Goal: Navigation & Orientation: Understand site structure

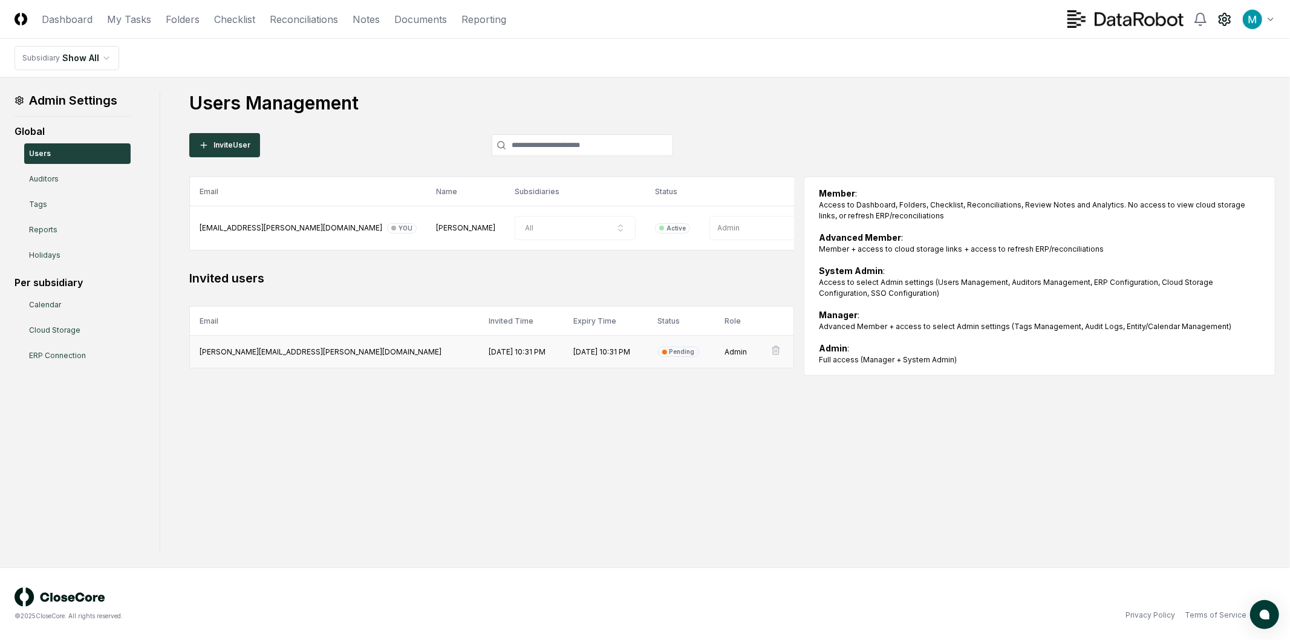
drag, startPoint x: 527, startPoint y: 351, endPoint x: 589, endPoint y: 357, distance: 62.0
click at [588, 357] on td "[DATE] 10:31 PM" at bounding box center [606, 352] width 85 height 33
click at [598, 357] on td "[DATE] 10:31 PM" at bounding box center [606, 352] width 85 height 33
drag, startPoint x: 662, startPoint y: 353, endPoint x: 709, endPoint y: 354, distance: 47.2
click at [704, 353] on tr "[PERSON_NAME][EMAIL_ADDRESS][PERSON_NAME][DOMAIN_NAME] [DATE] 10:31 PM [DATE] 1…" at bounding box center [492, 352] width 604 height 33
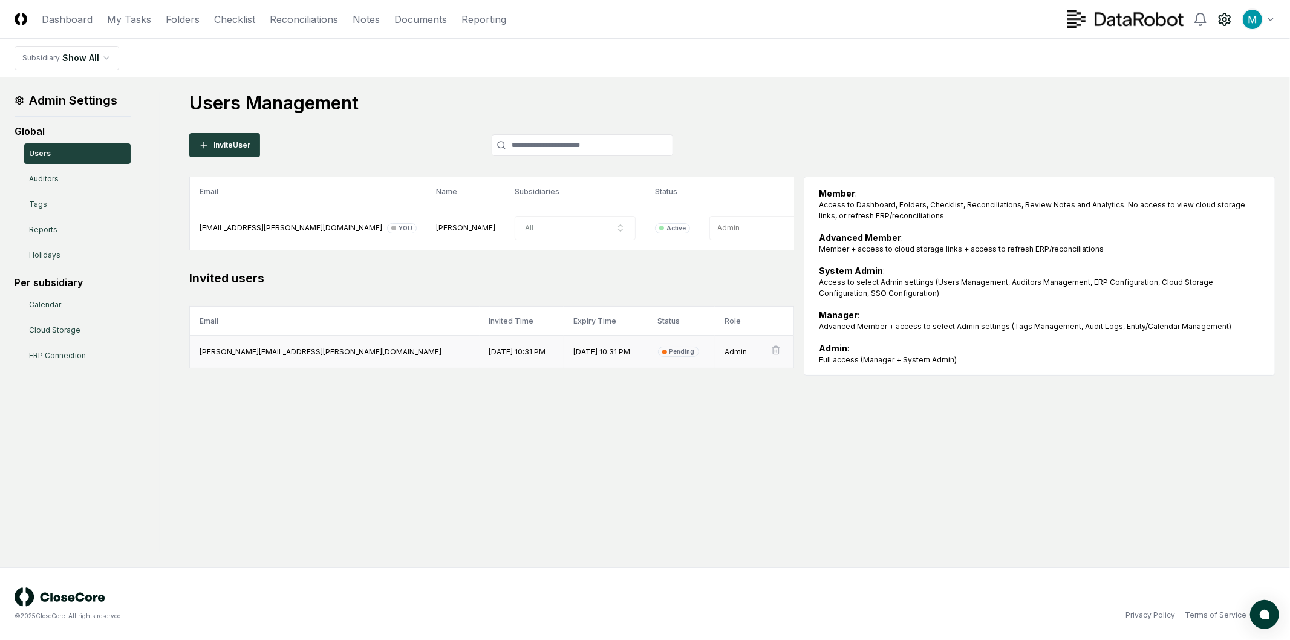
click at [715, 354] on td "Admin" at bounding box center [738, 352] width 46 height 33
drag, startPoint x: 731, startPoint y: 353, endPoint x: 302, endPoint y: 355, distance: 428.2
click at [302, 355] on tr "[PERSON_NAME][EMAIL_ADDRESS][PERSON_NAME][DOMAIN_NAME] [DATE] 10:31 PM [DATE] 1…" at bounding box center [492, 352] width 604 height 33
click at [395, 446] on div "Admin Settings Global Users Auditors Tags Reports Holidays Per subsidiary Calen…" at bounding box center [645, 322] width 1261 height 461
drag, startPoint x: 412, startPoint y: 377, endPoint x: 521, endPoint y: 370, distance: 109.7
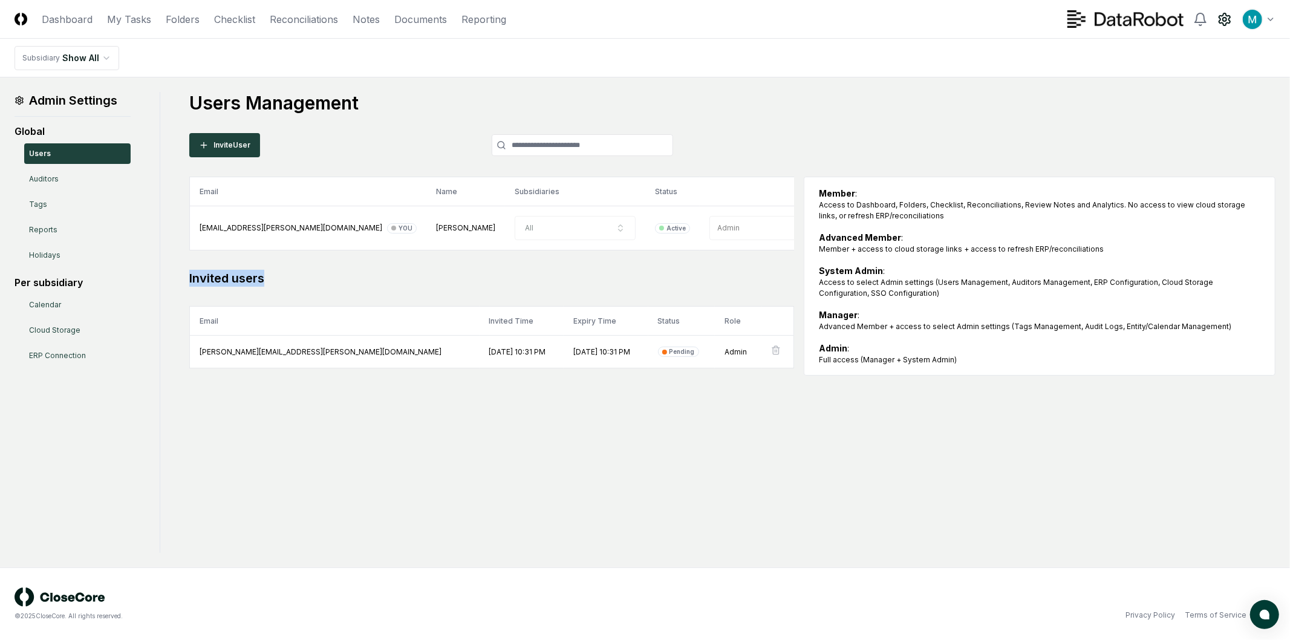
click at [521, 370] on div "Email Name Subsidiaries Status Role [EMAIL_ADDRESS][PERSON_NAME][DOMAIN_NAME] Y…" at bounding box center [732, 276] width 1086 height 199
click at [524, 368] on table "Email Invited Time Expiry Time Status Role [PERSON_NAME][EMAIL_ADDRESS][PERSON_…" at bounding box center [491, 337] width 605 height 62
drag, startPoint x: 458, startPoint y: 331, endPoint x: 215, endPoint y: 347, distance: 243.0
click at [219, 346] on table "Email Invited Time Expiry Time Status Role [PERSON_NAME][EMAIL_ADDRESS][PERSON_…" at bounding box center [491, 337] width 605 height 62
click at [224, 348] on td "[PERSON_NAME][EMAIL_ADDRESS][PERSON_NAME][DOMAIN_NAME]" at bounding box center [335, 352] width 290 height 33
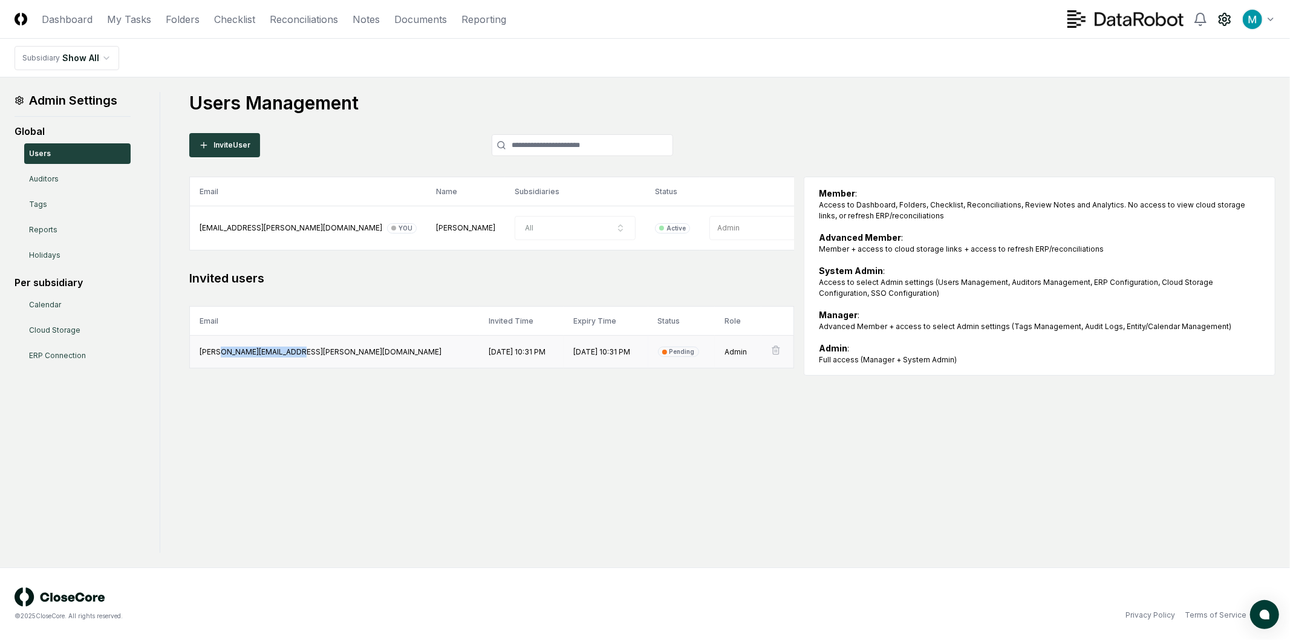
drag, startPoint x: 215, startPoint y: 349, endPoint x: 296, endPoint y: 349, distance: 81.0
click at [291, 349] on td "[PERSON_NAME][EMAIL_ADDRESS][PERSON_NAME][DOMAIN_NAME]" at bounding box center [335, 352] width 290 height 33
click at [296, 349] on td "[PERSON_NAME][EMAIL_ADDRESS][PERSON_NAME][DOMAIN_NAME]" at bounding box center [335, 352] width 290 height 33
drag, startPoint x: 361, startPoint y: 218, endPoint x: 541, endPoint y: 233, distance: 180.3
click at [541, 233] on tr "[EMAIL_ADDRESS][PERSON_NAME][DOMAIN_NAME] You [PERSON_NAME] All Active Admin" at bounding box center [519, 228] width 658 height 44
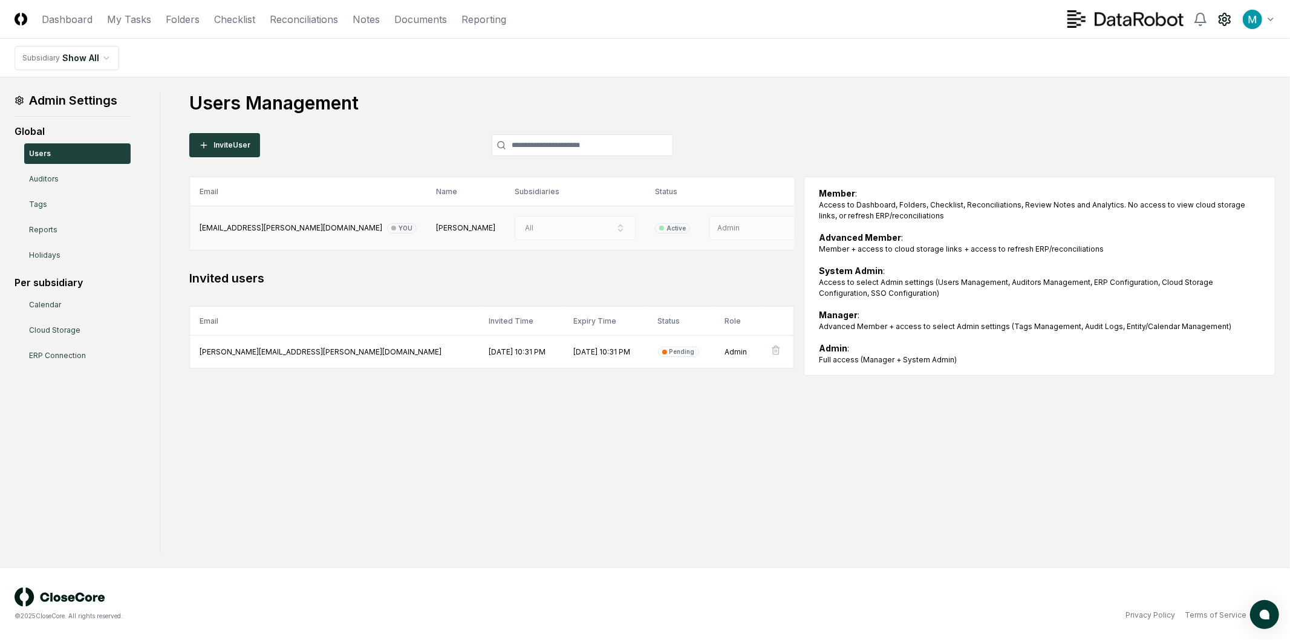
click at [645, 220] on td "Active" at bounding box center [672, 228] width 54 height 44
click at [543, 227] on td "All" at bounding box center [575, 228] width 140 height 44
click at [48, 184] on link "Auditors" at bounding box center [77, 179] width 106 height 21
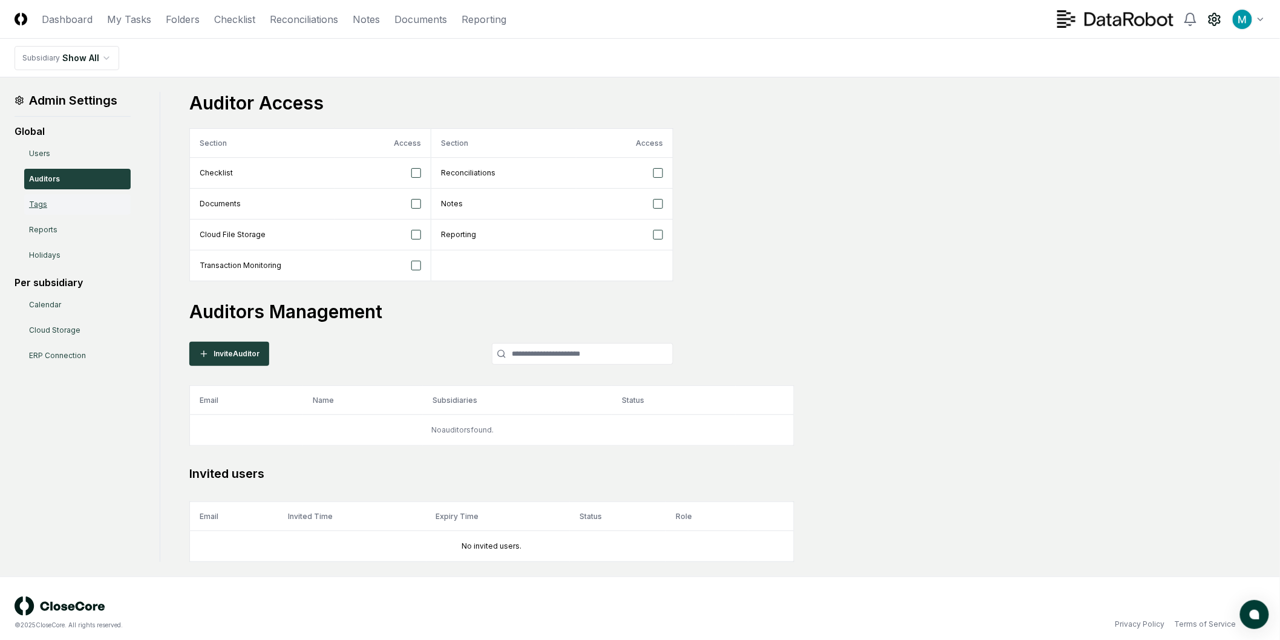
click at [50, 210] on link "Tags" at bounding box center [77, 204] width 106 height 21
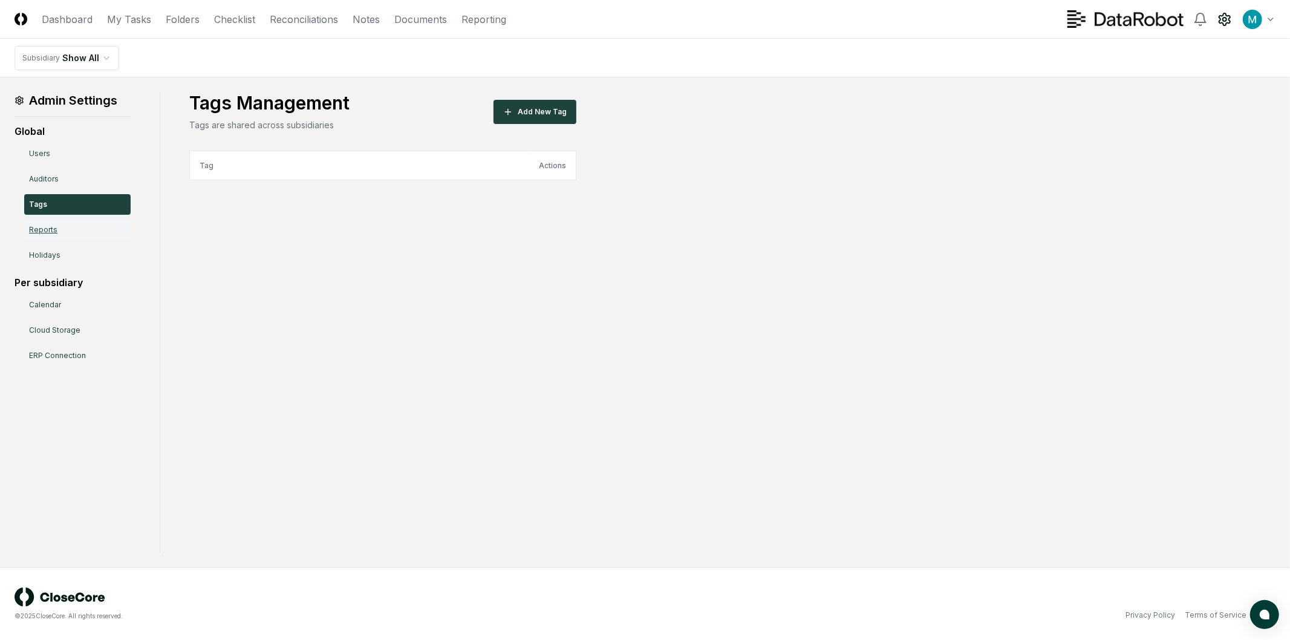
click at [56, 234] on link "Reports" at bounding box center [77, 230] width 106 height 21
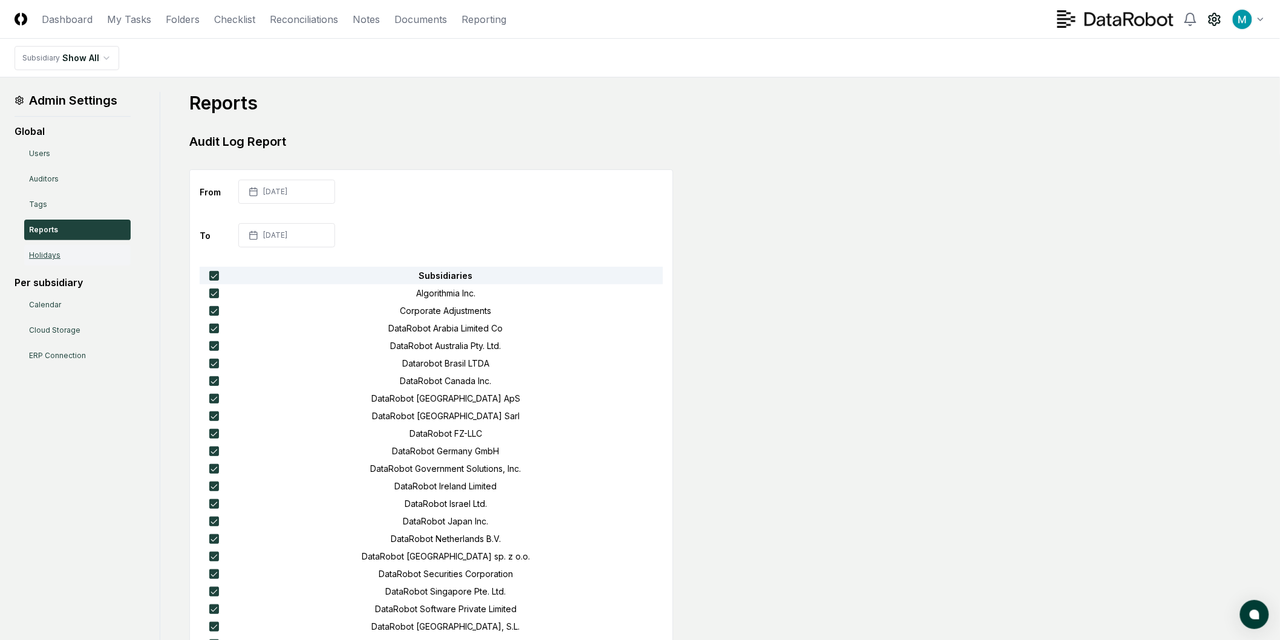
click at [60, 263] on link "Holidays" at bounding box center [77, 255] width 106 height 21
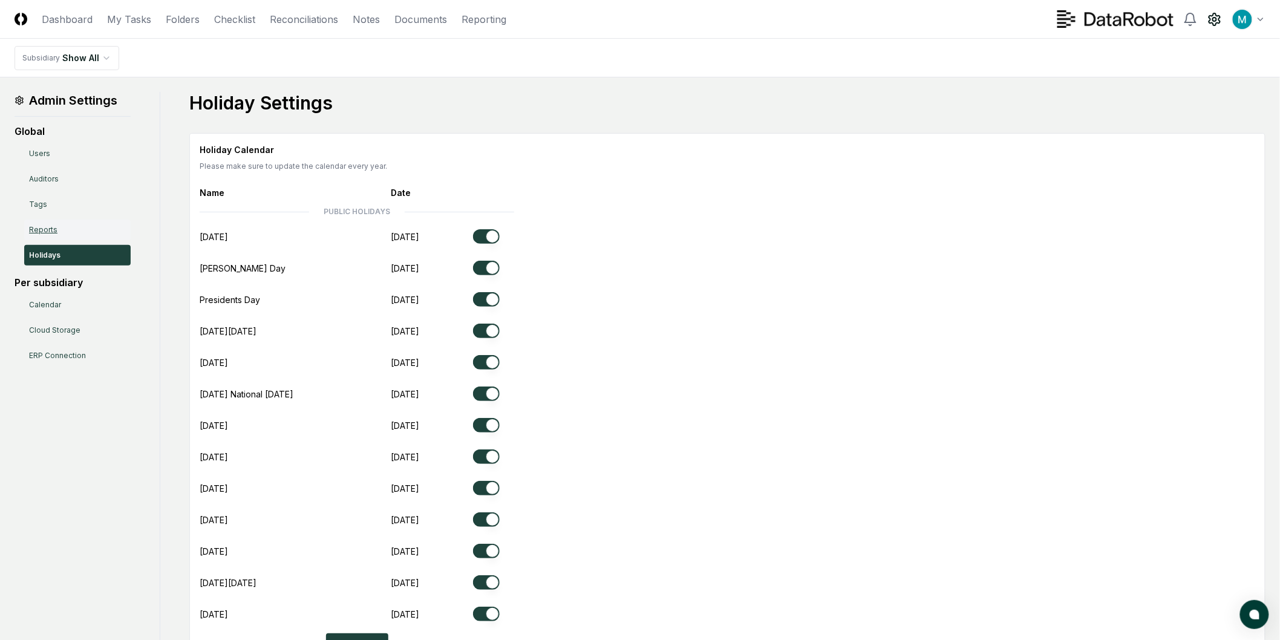
click at [38, 234] on link "Reports" at bounding box center [77, 230] width 106 height 21
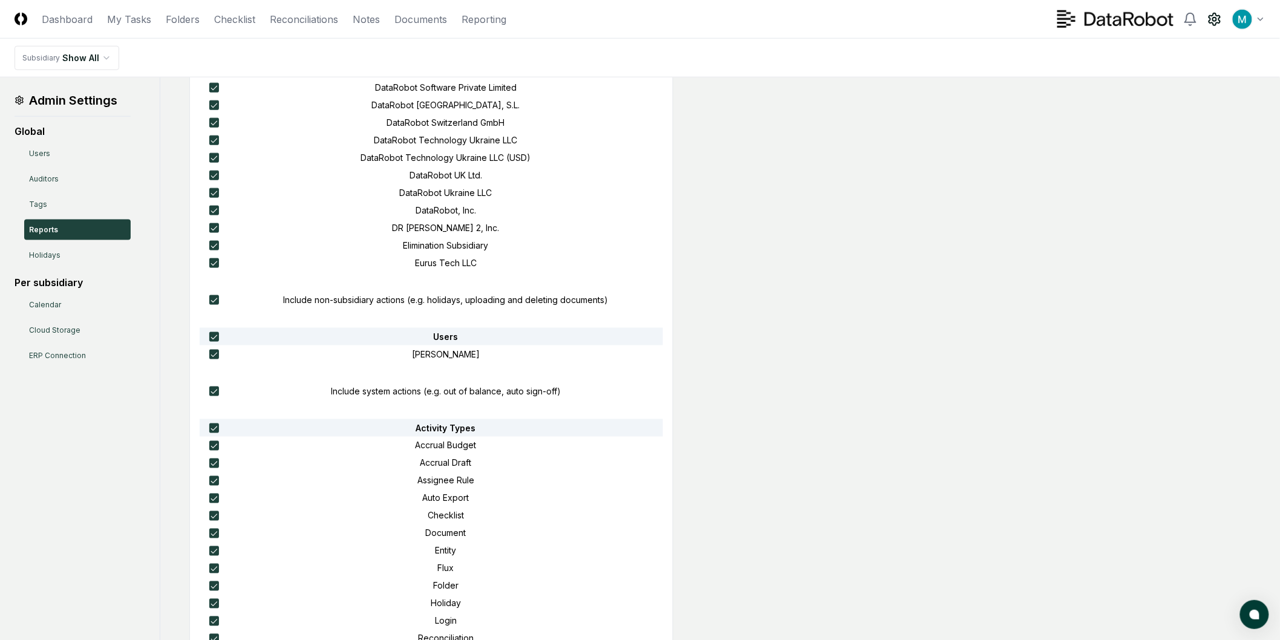
scroll to position [605, 0]
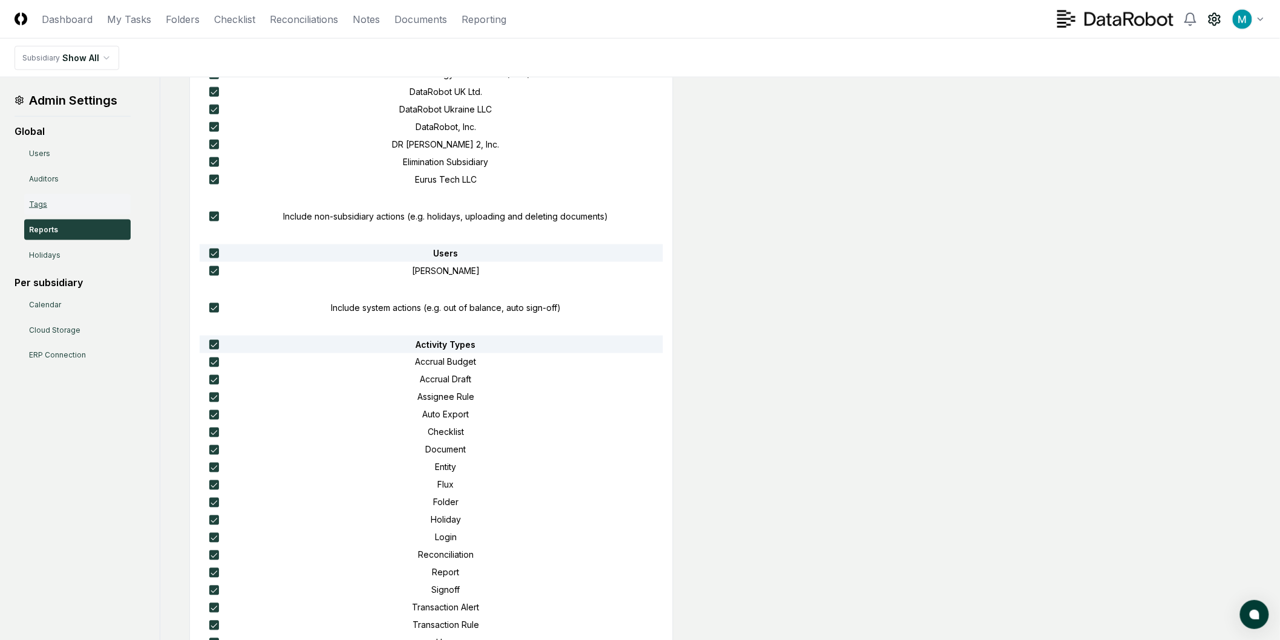
click at [94, 203] on link "Tags" at bounding box center [77, 204] width 106 height 21
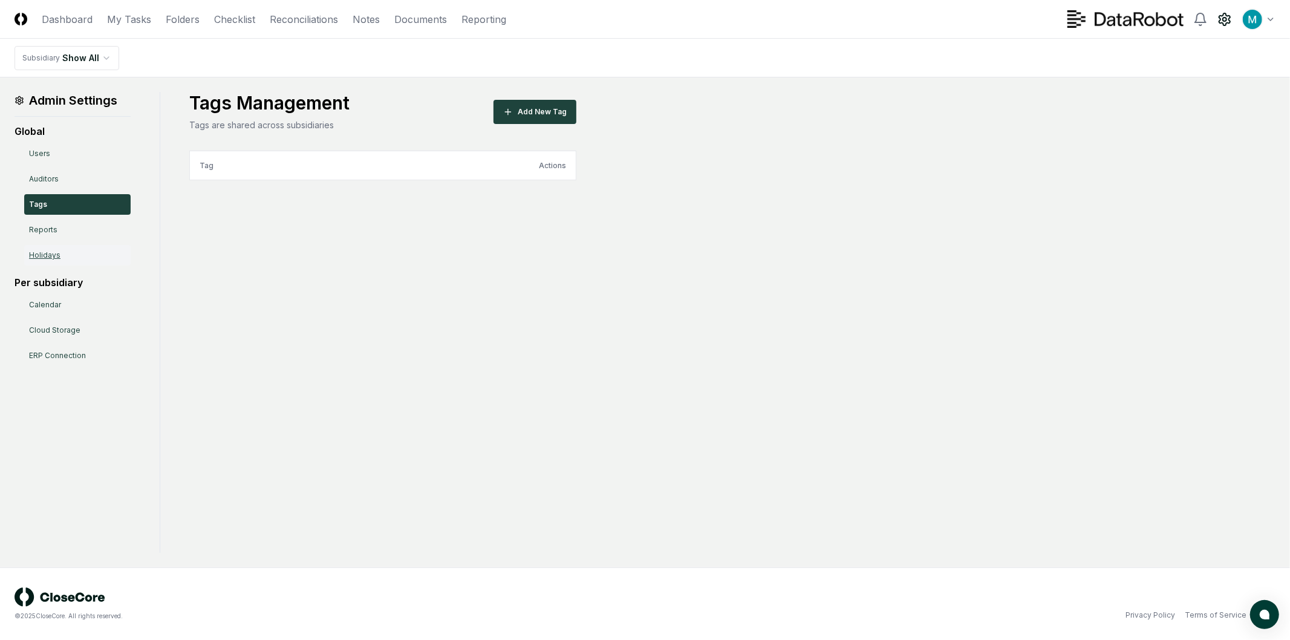
click at [91, 262] on link "Holidays" at bounding box center [77, 255] width 106 height 21
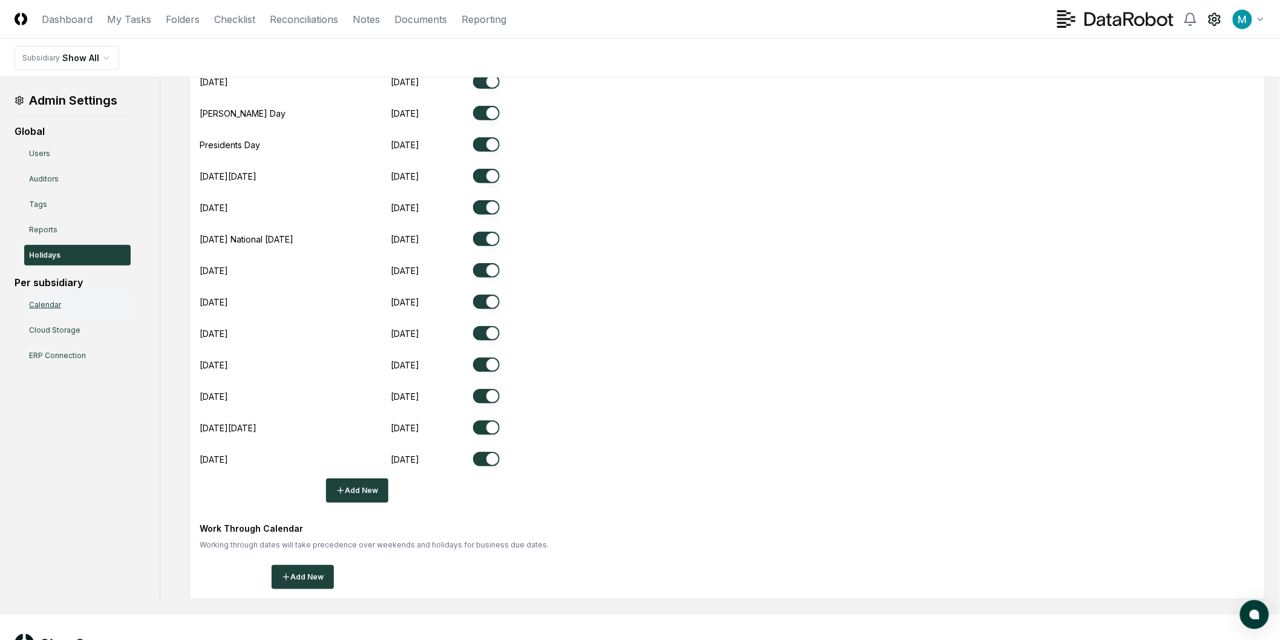
scroll to position [134, 0]
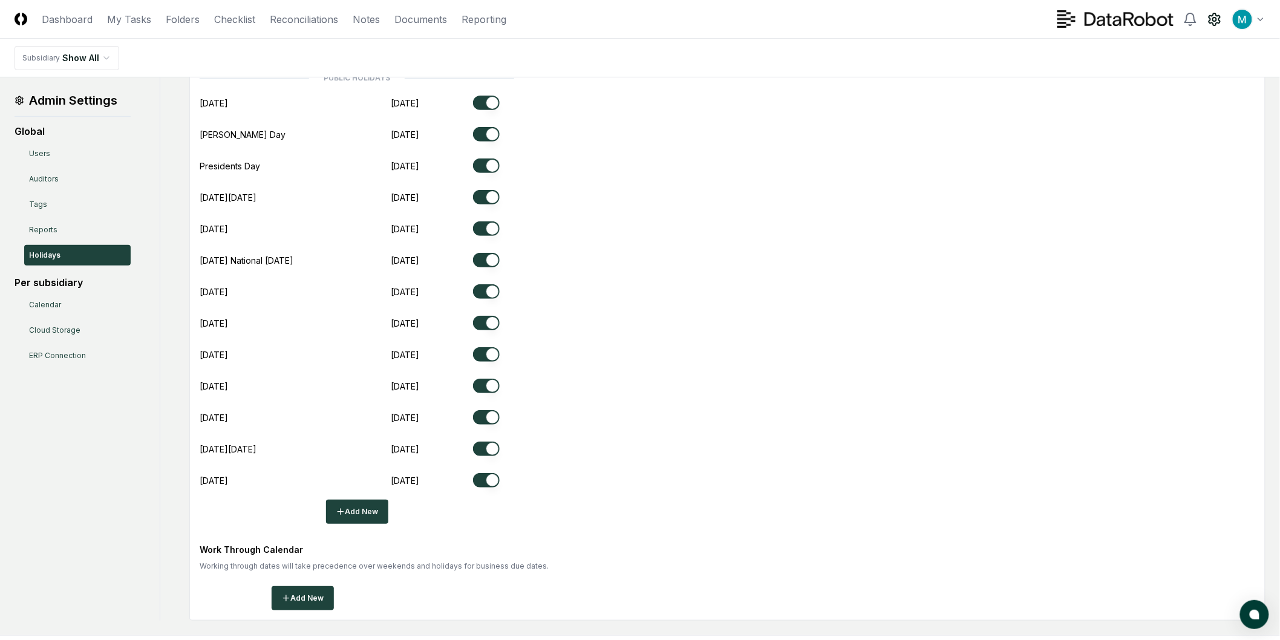
click at [71, 281] on div "Per subsidiary" at bounding box center [73, 282] width 116 height 15
click at [82, 322] on link "Cloud Storage" at bounding box center [77, 330] width 106 height 21
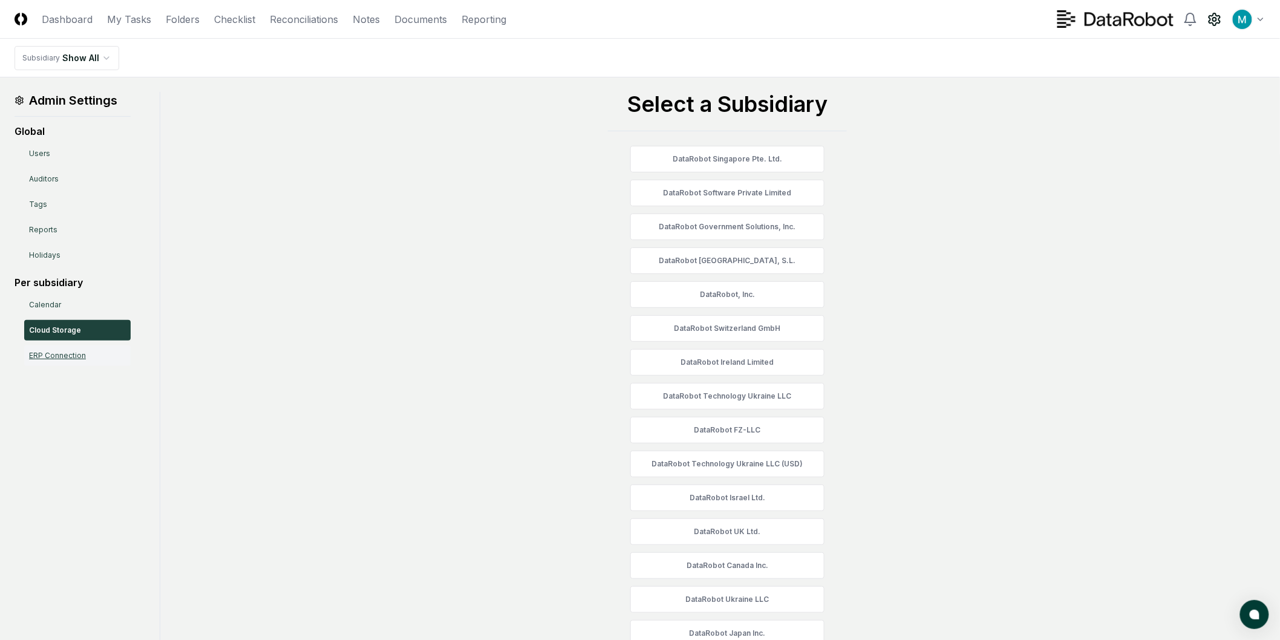
click at [71, 359] on link "ERP Connection" at bounding box center [77, 355] width 106 height 21
click at [67, 354] on link "ERP Connection" at bounding box center [77, 355] width 106 height 21
click at [55, 298] on link "Calendar" at bounding box center [77, 305] width 106 height 21
click at [96, 251] on link "Holidays" at bounding box center [77, 255] width 106 height 21
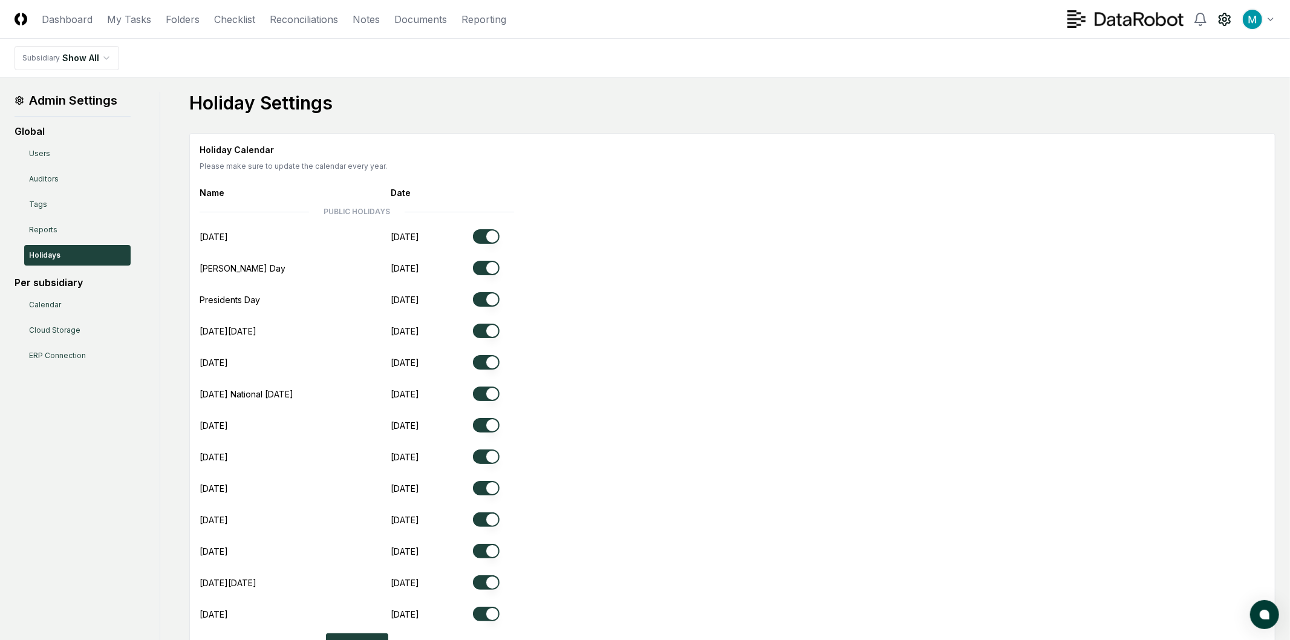
click at [81, 61] on html "CloseCore Dashboard My Tasks Folders Checklist Reconciliations Notes Documents …" at bounding box center [645, 420] width 1290 height 841
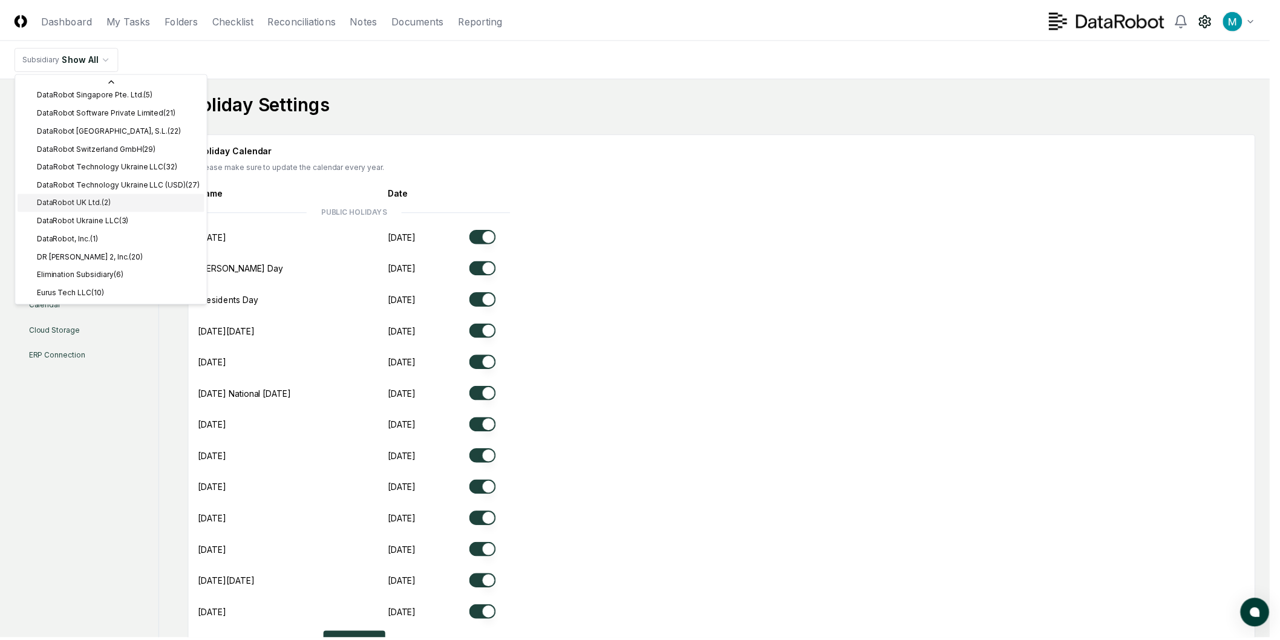
scroll to position [373, 0]
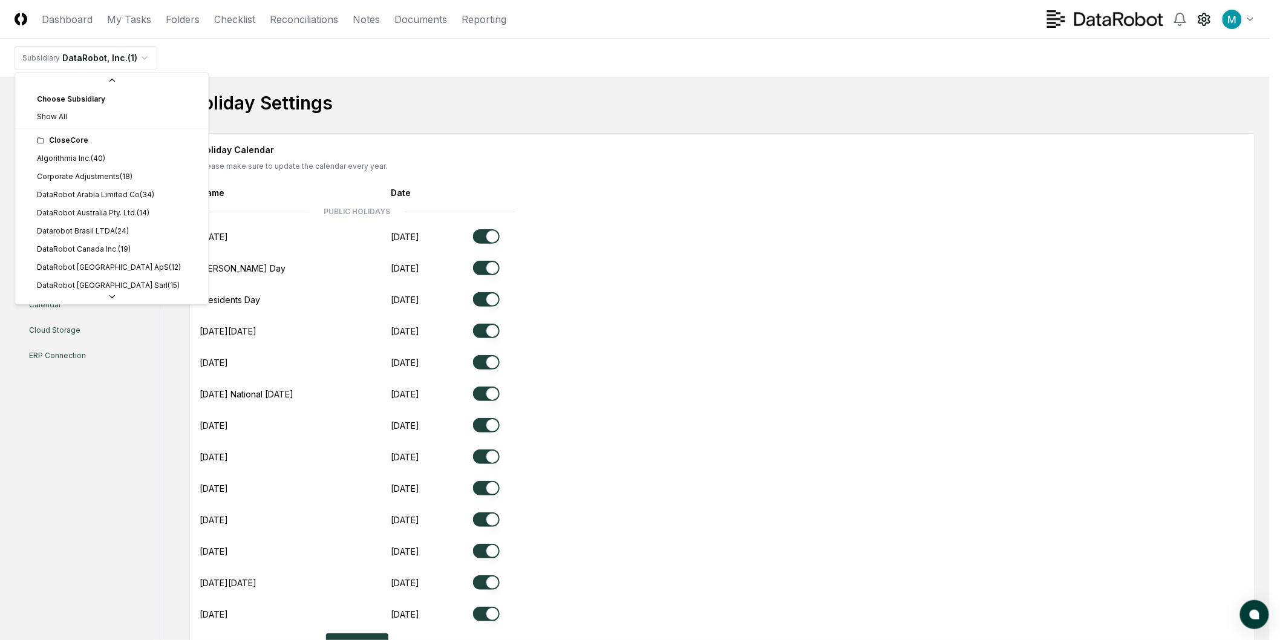
click at [128, 60] on html "CloseCore Dashboard My Tasks Folders Checklist Reconciliations Notes Documents …" at bounding box center [640, 420] width 1280 height 841
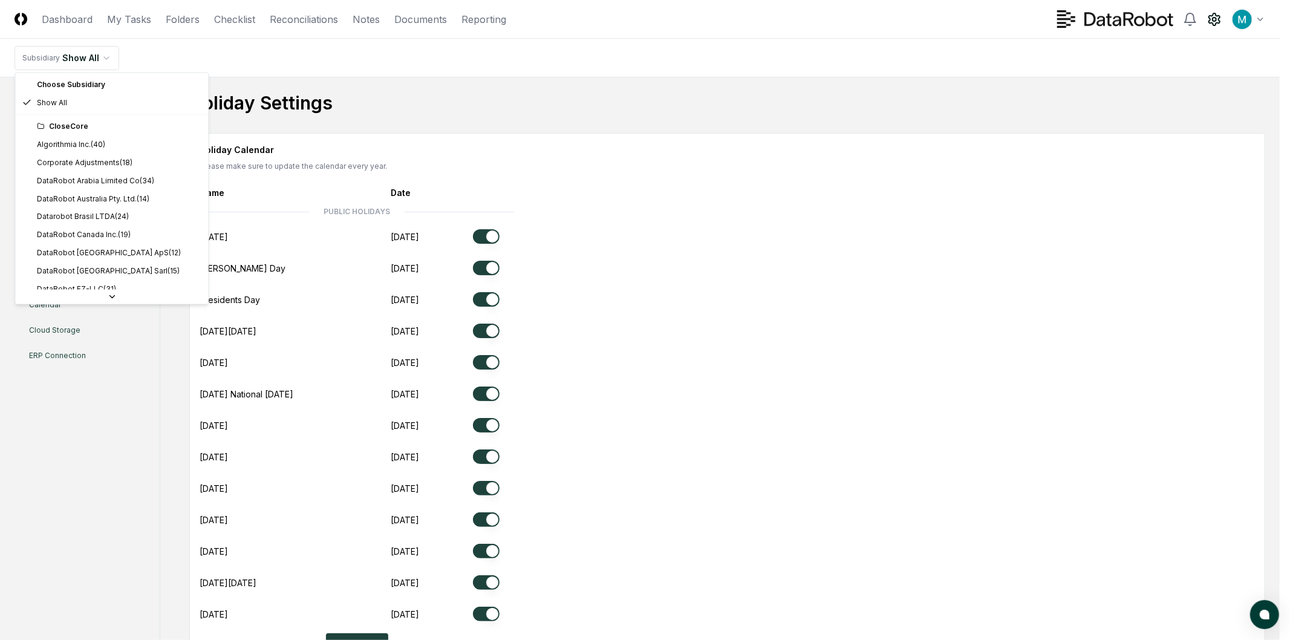
click at [102, 52] on html "CloseCore Dashboard My Tasks Folders Checklist Reconciliations Notes Documents …" at bounding box center [645, 420] width 1290 height 841
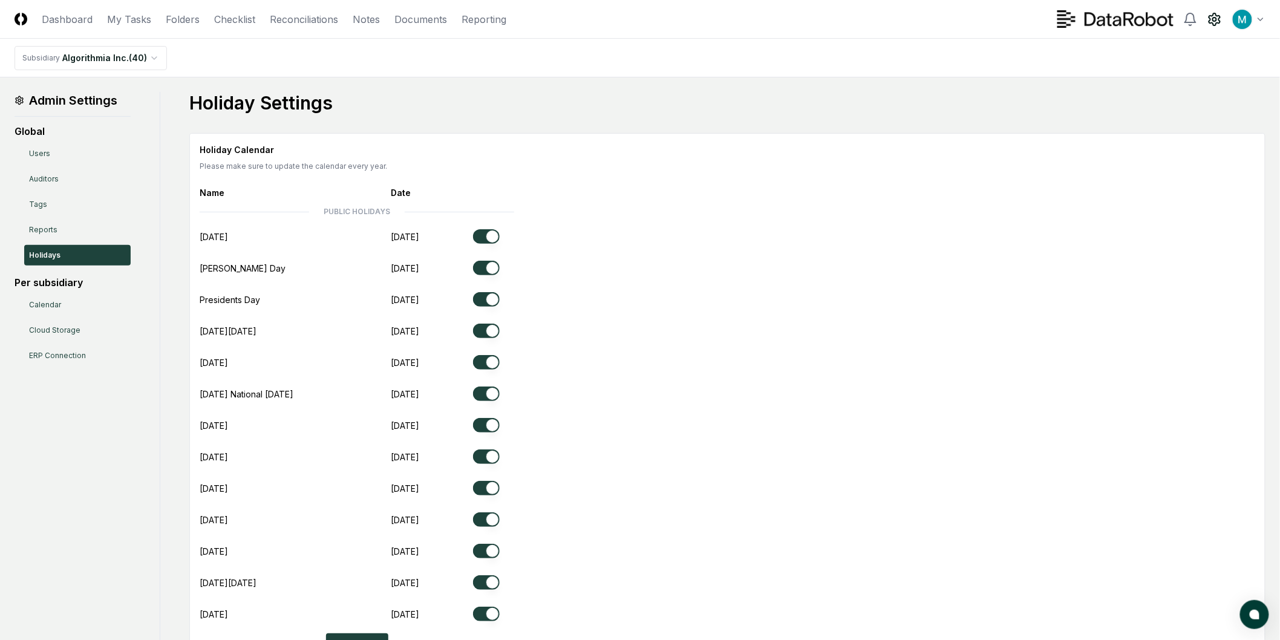
click at [92, 50] on html "CloseCore Dashboard My Tasks Folders Checklist Reconciliations Notes Documents …" at bounding box center [640, 420] width 1280 height 841
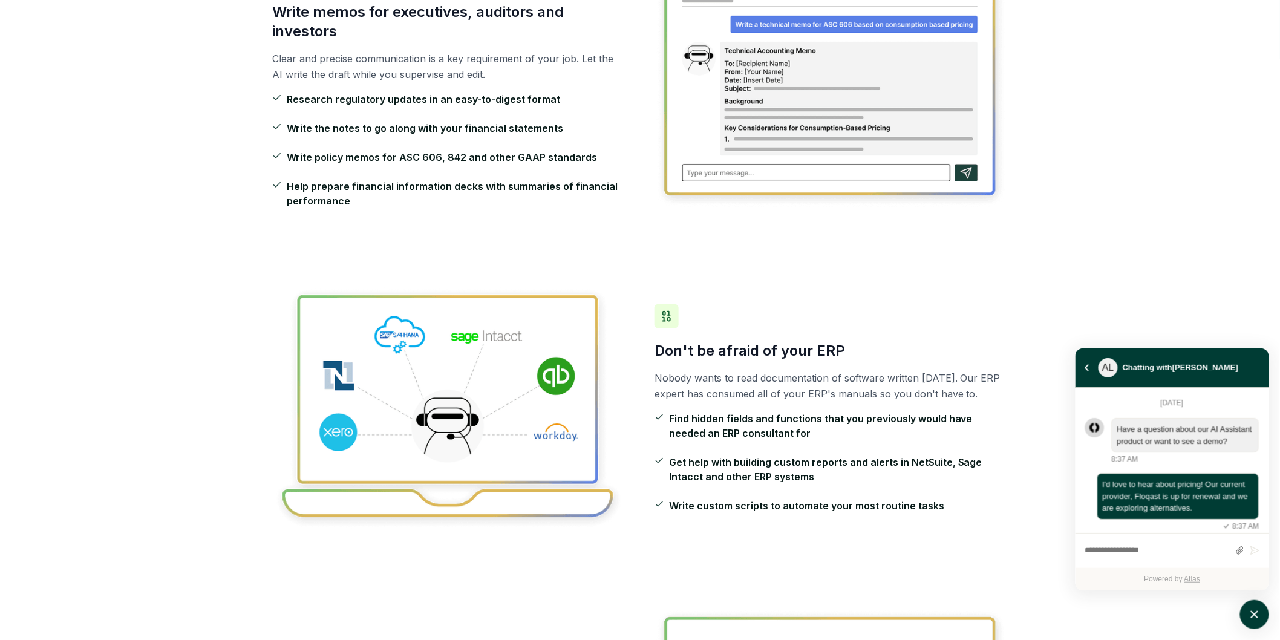
scroll to position [3155, 0]
